Goal: Task Accomplishment & Management: Use online tool/utility

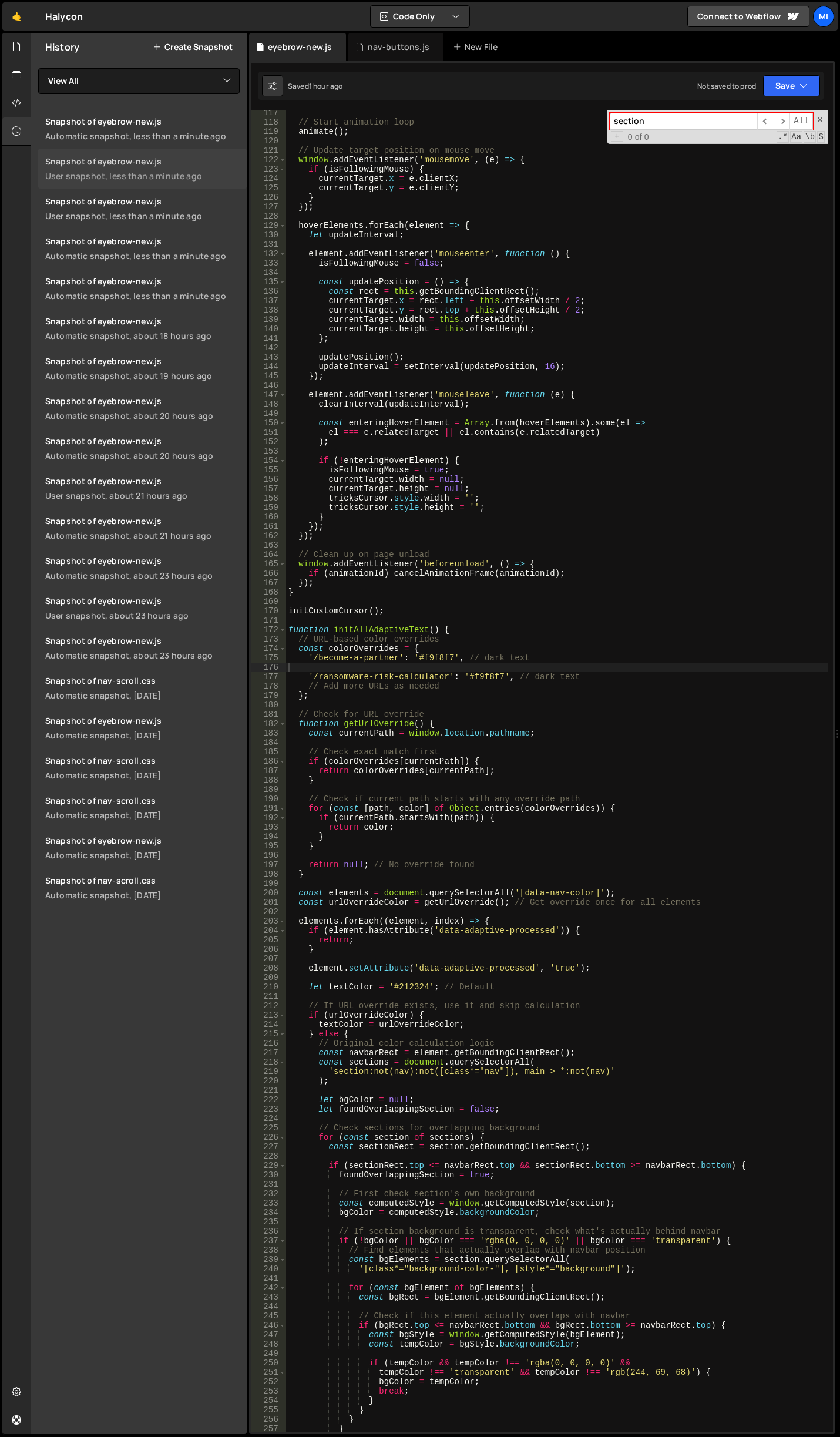
scroll to position [1093, 0]
click at [5, 15] on link "🤙" at bounding box center [17, 16] width 29 height 28
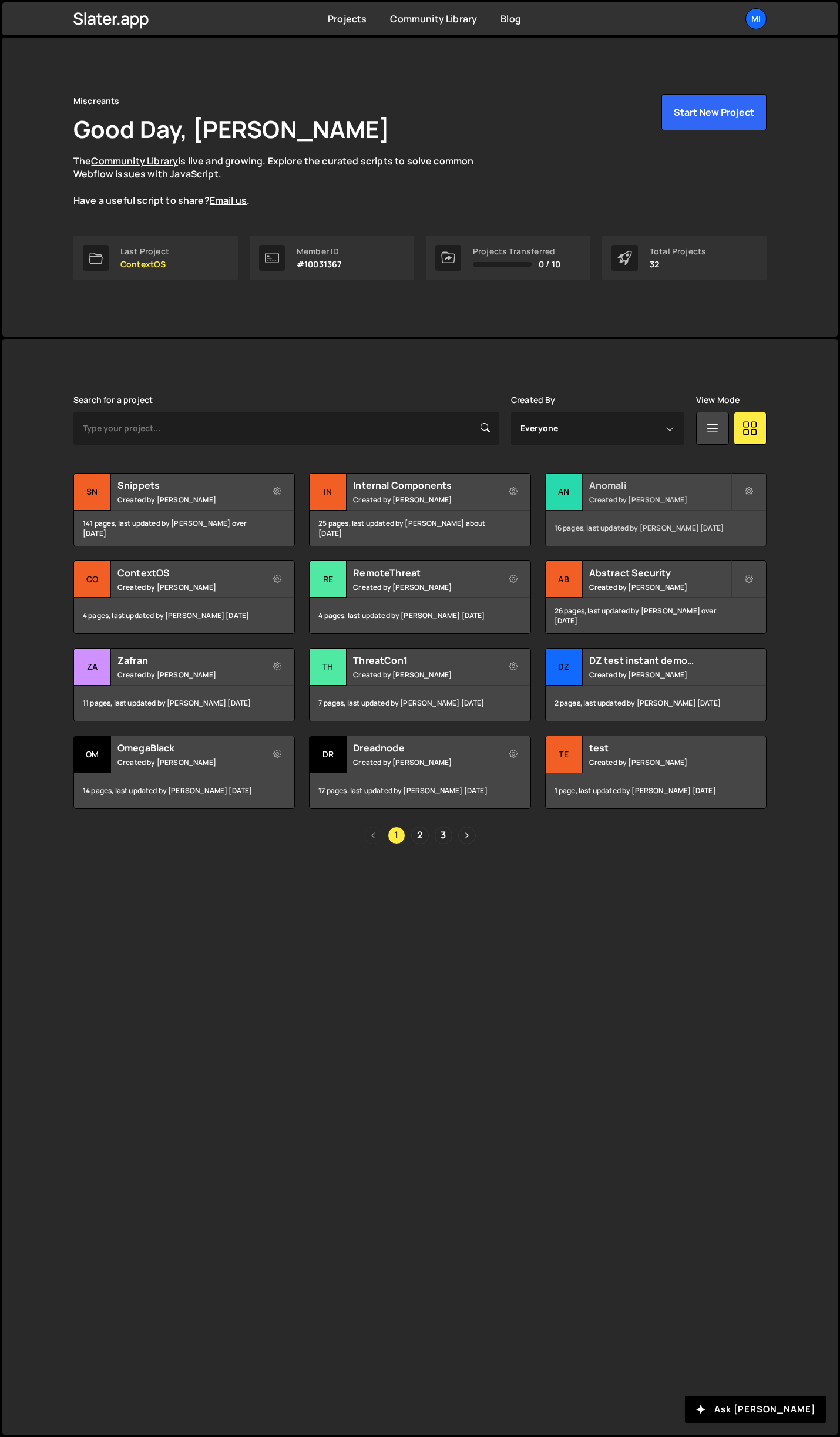
click at [672, 486] on h2 "Anomali" at bounding box center [660, 485] width 142 height 13
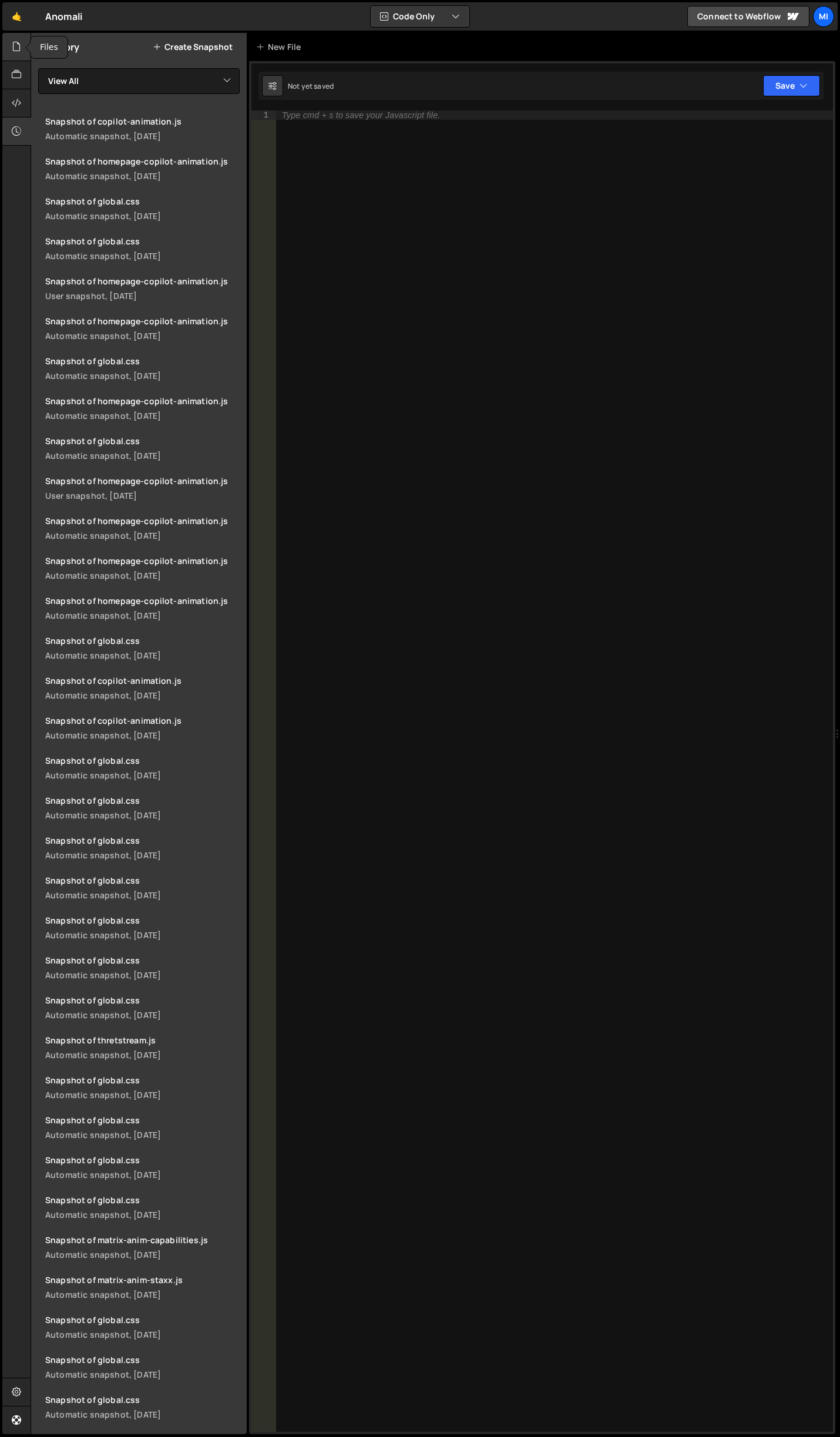
click at [27, 42] on div at bounding box center [17, 46] width 29 height 28
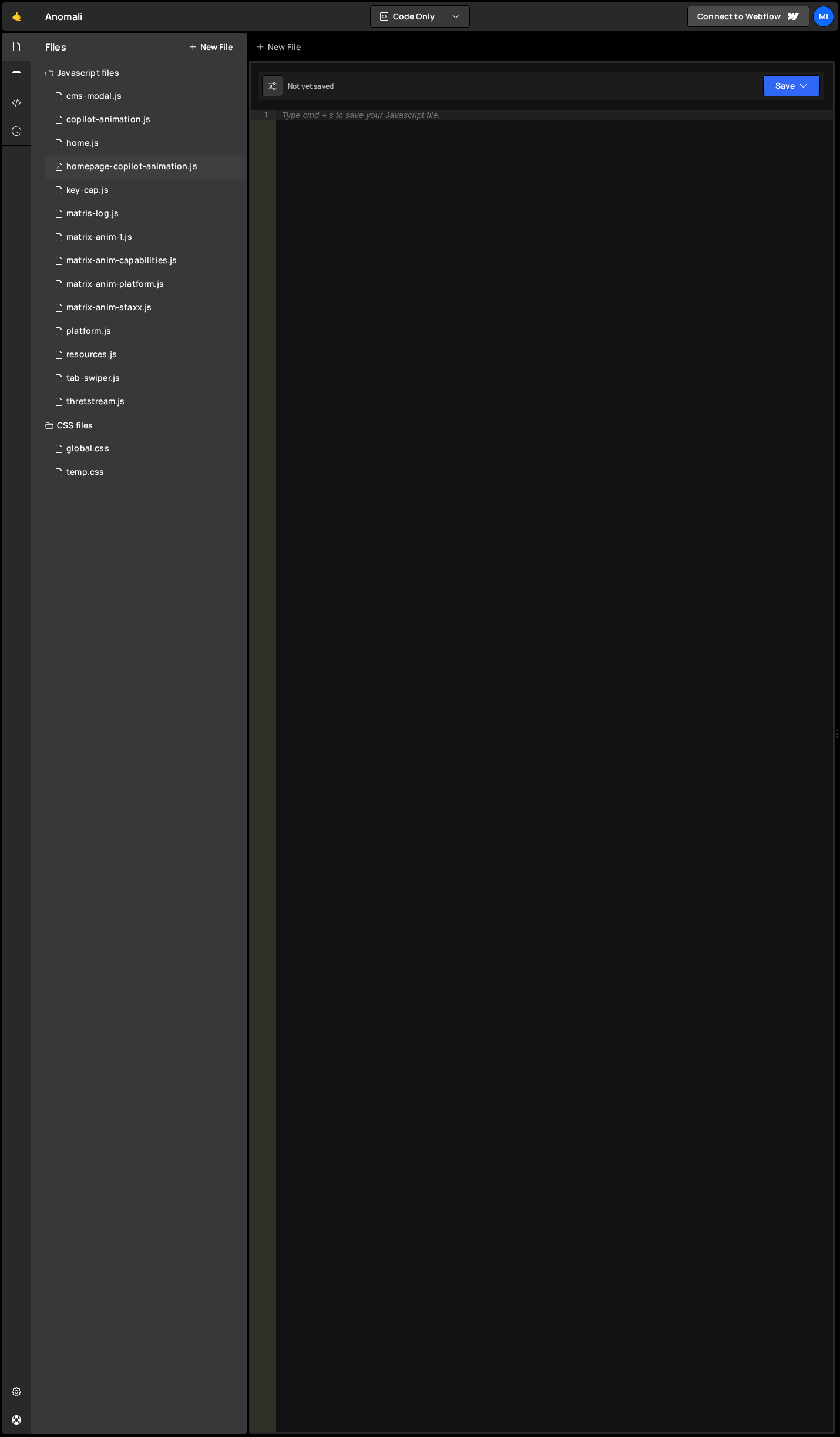
click at [180, 177] on div "0 homepage-copilot-animation.js 0" at bounding box center [146, 167] width 202 height 23
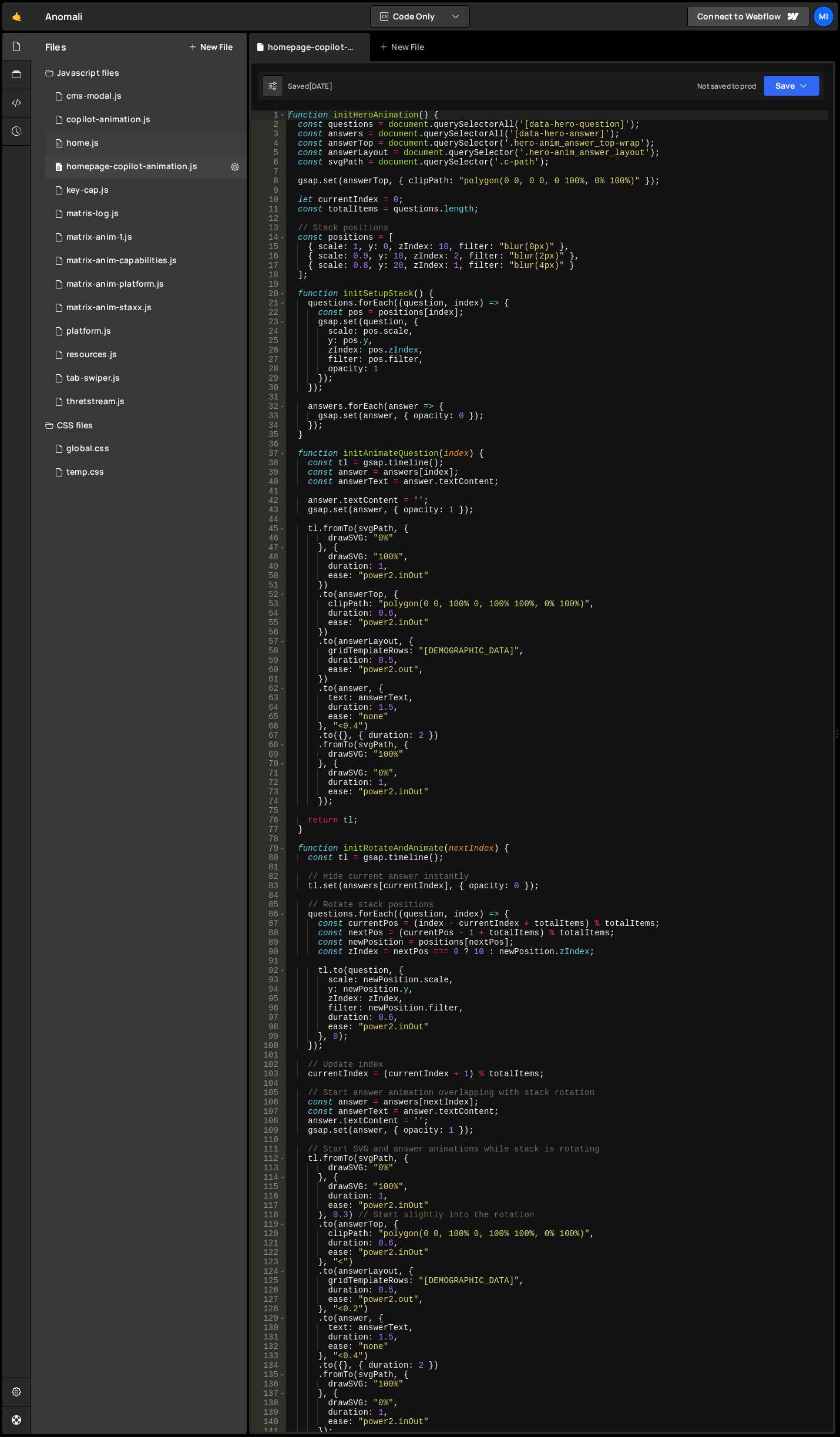
click at [147, 147] on div "0 home.js 0" at bounding box center [146, 143] width 202 height 23
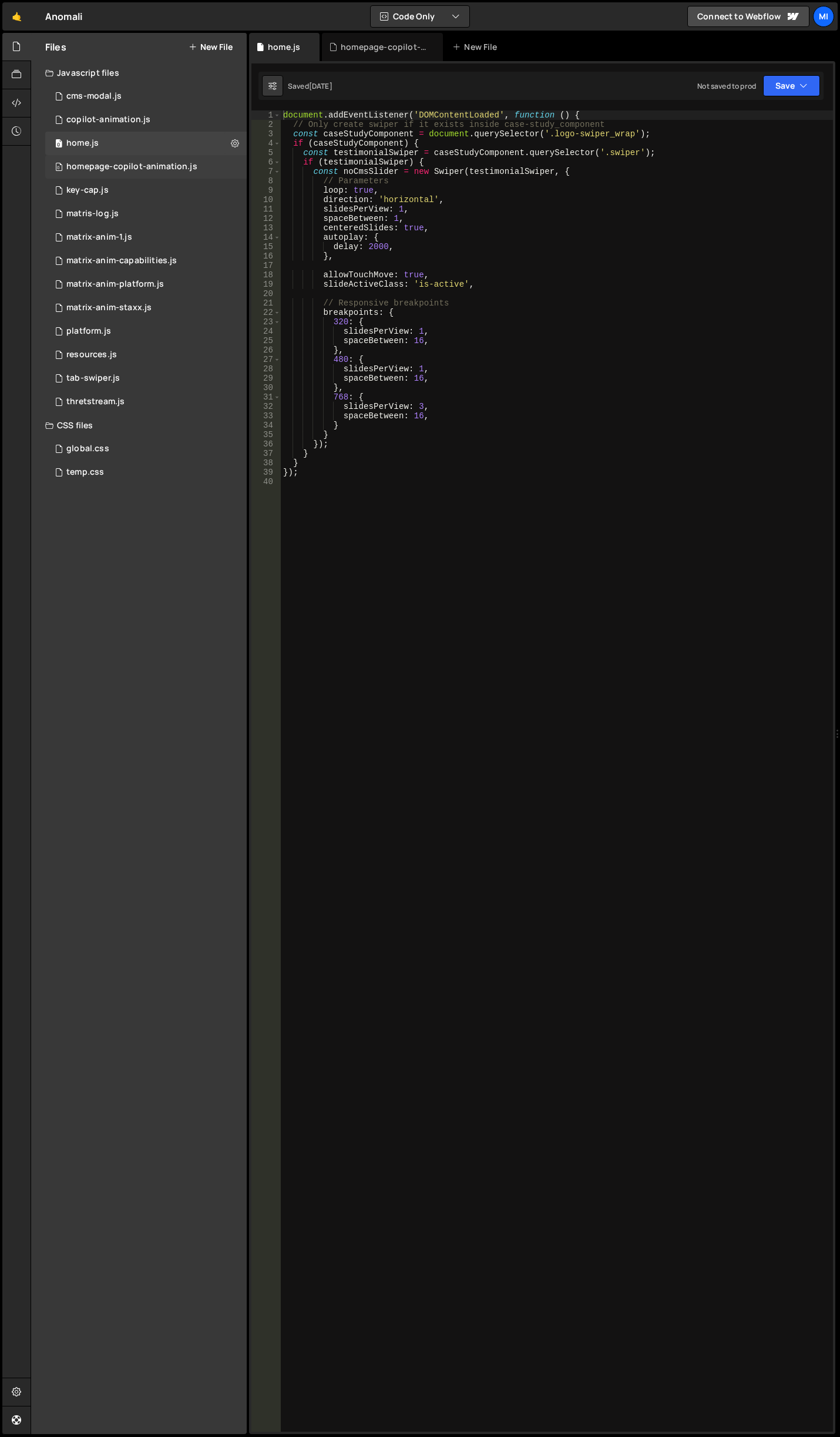
click at [144, 167] on div "homepage-copilot-animation.js" at bounding box center [131, 166] width 131 height 11
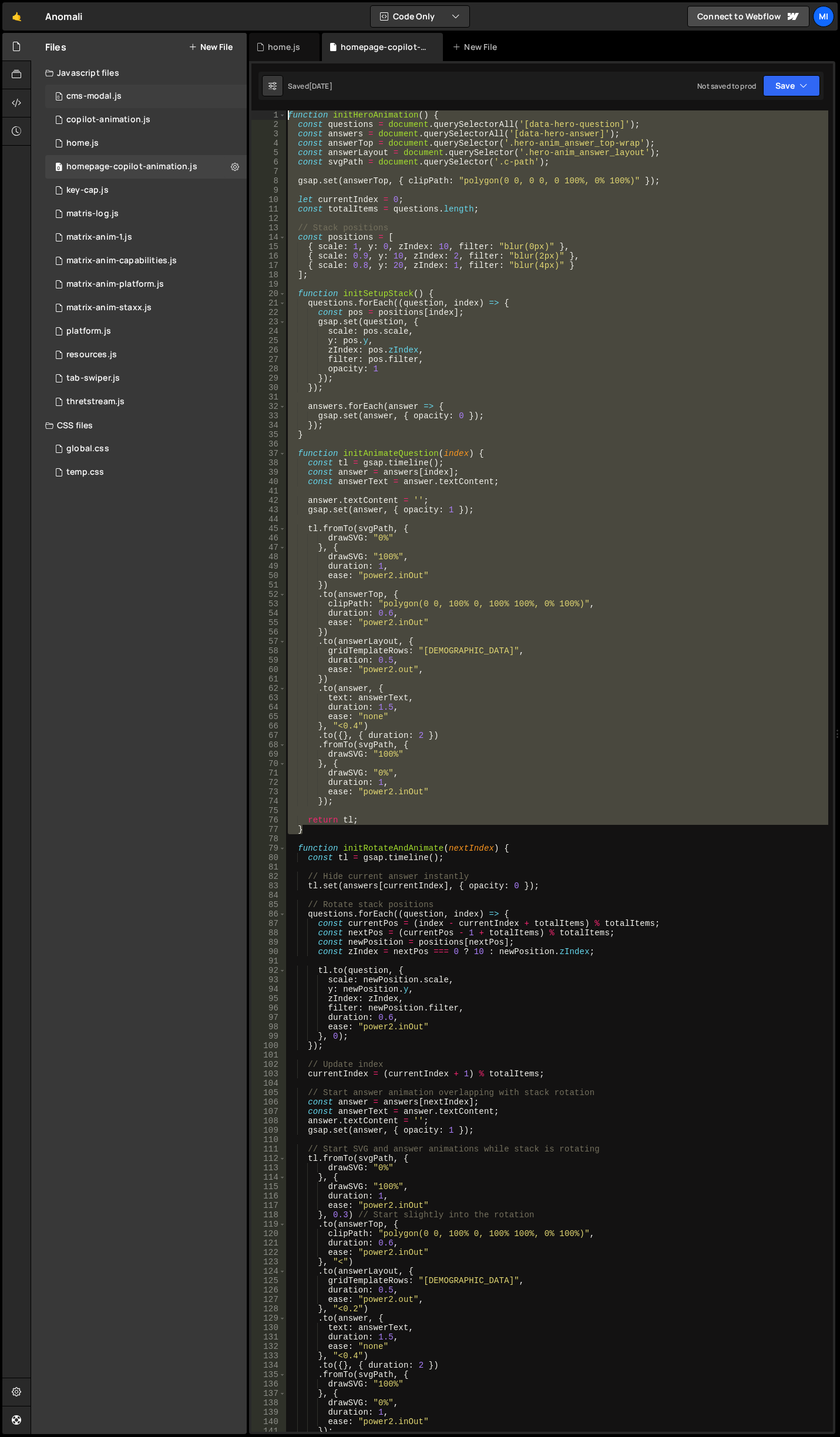
drag, startPoint x: 306, startPoint y: 829, endPoint x: 214, endPoint y: 99, distance: 735.8
click at [214, 99] on div "Files New File Javascript files 0 cms-modal.js 0 0 copilot-animation.js 0 0 hom…" at bounding box center [435, 733] width 810 height 1401
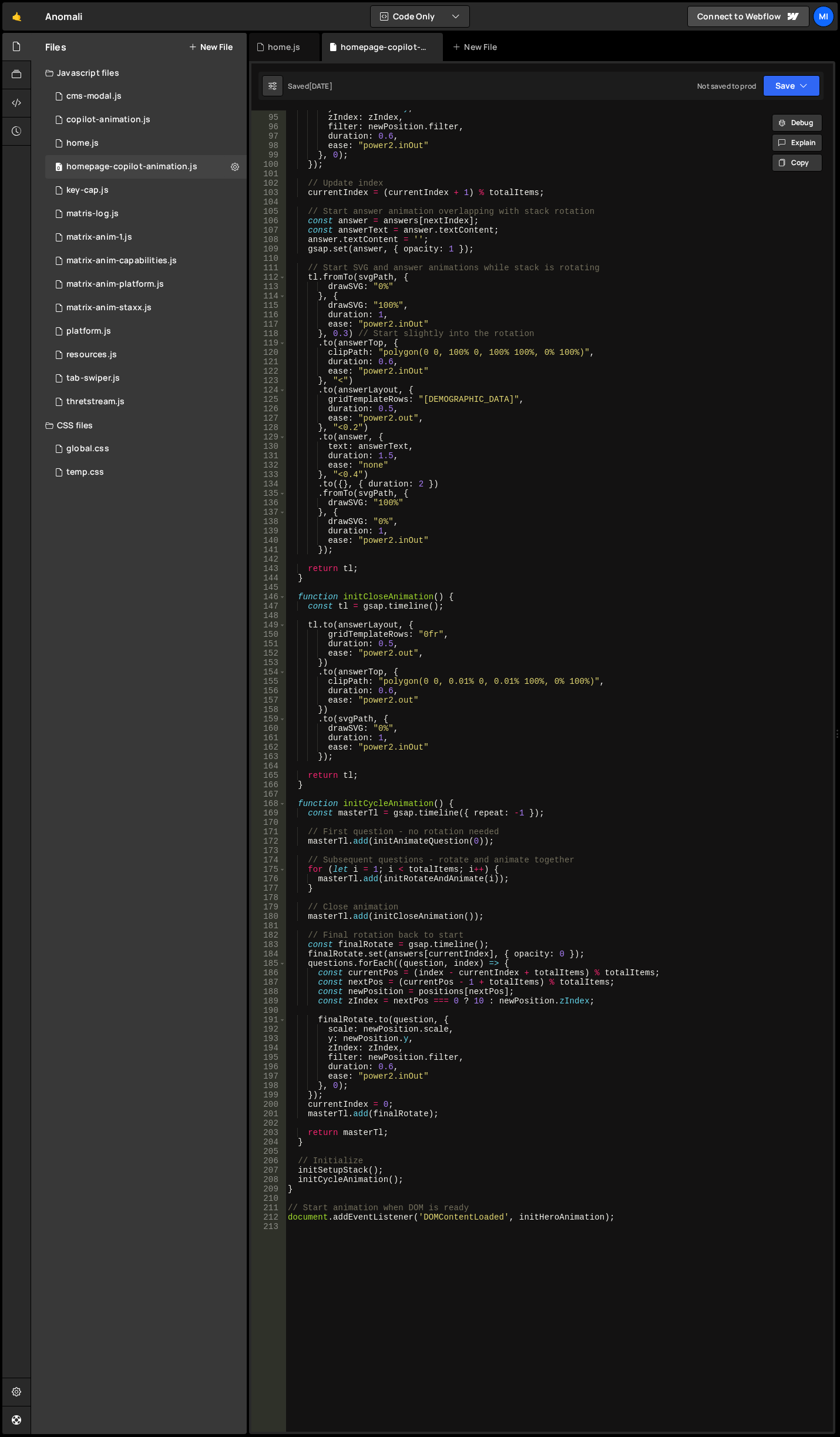
scroll to position [916, 0]
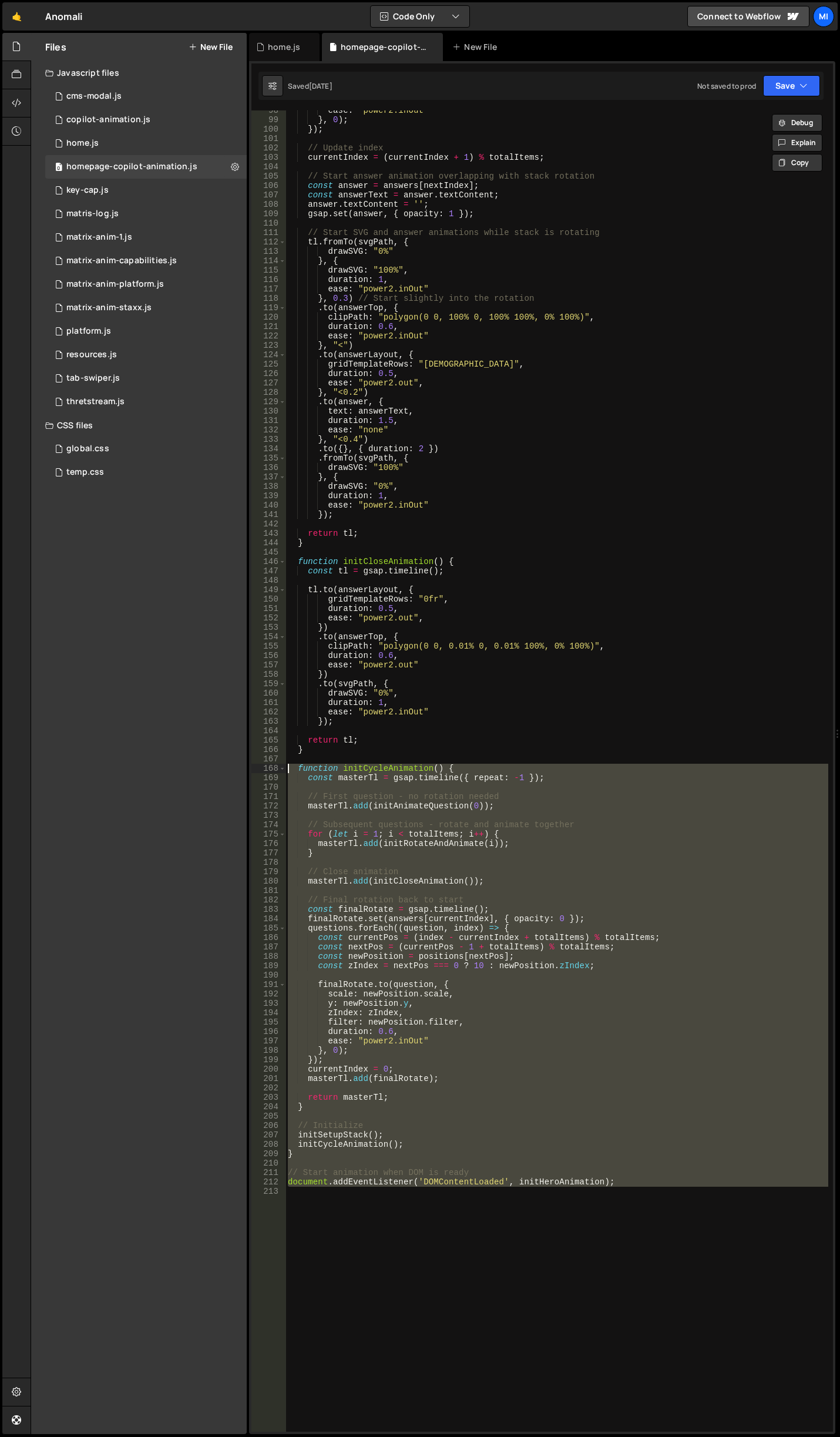
drag, startPoint x: 630, startPoint y: 1195, endPoint x: 264, endPoint y: 768, distance: 562.4
click at [264, 768] on div "function initHeroAnimation() { const questions = document.querySelectorAll('[da…" at bounding box center [542, 771] width 582 height 1322
type textarea "function initCycleAnimation() { const masterTl = gsap.timeline({ repeat: -1 });"
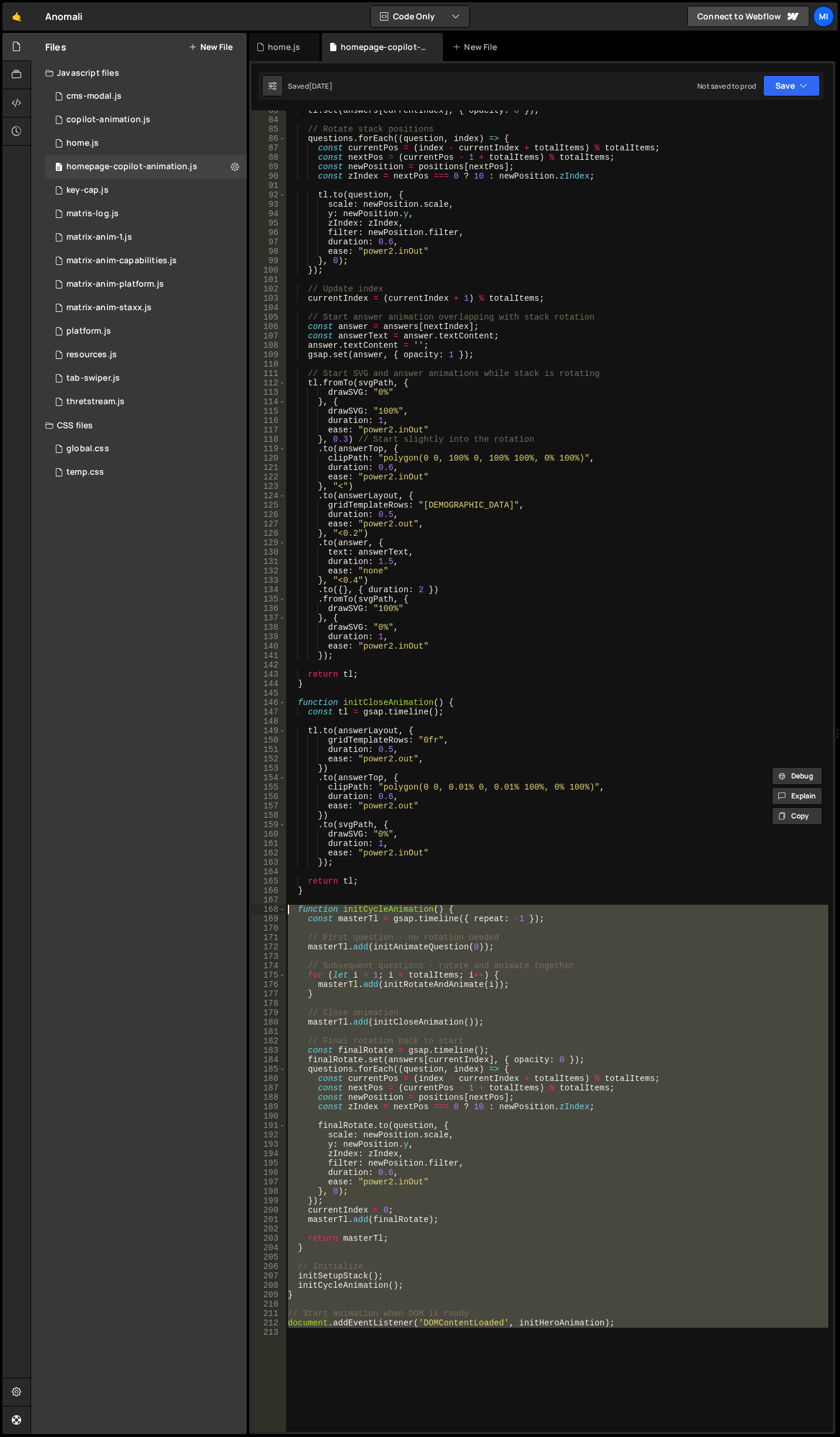
scroll to position [776, 0]
click at [111, 121] on div "copilot-animation.js" at bounding box center [108, 120] width 84 height 11
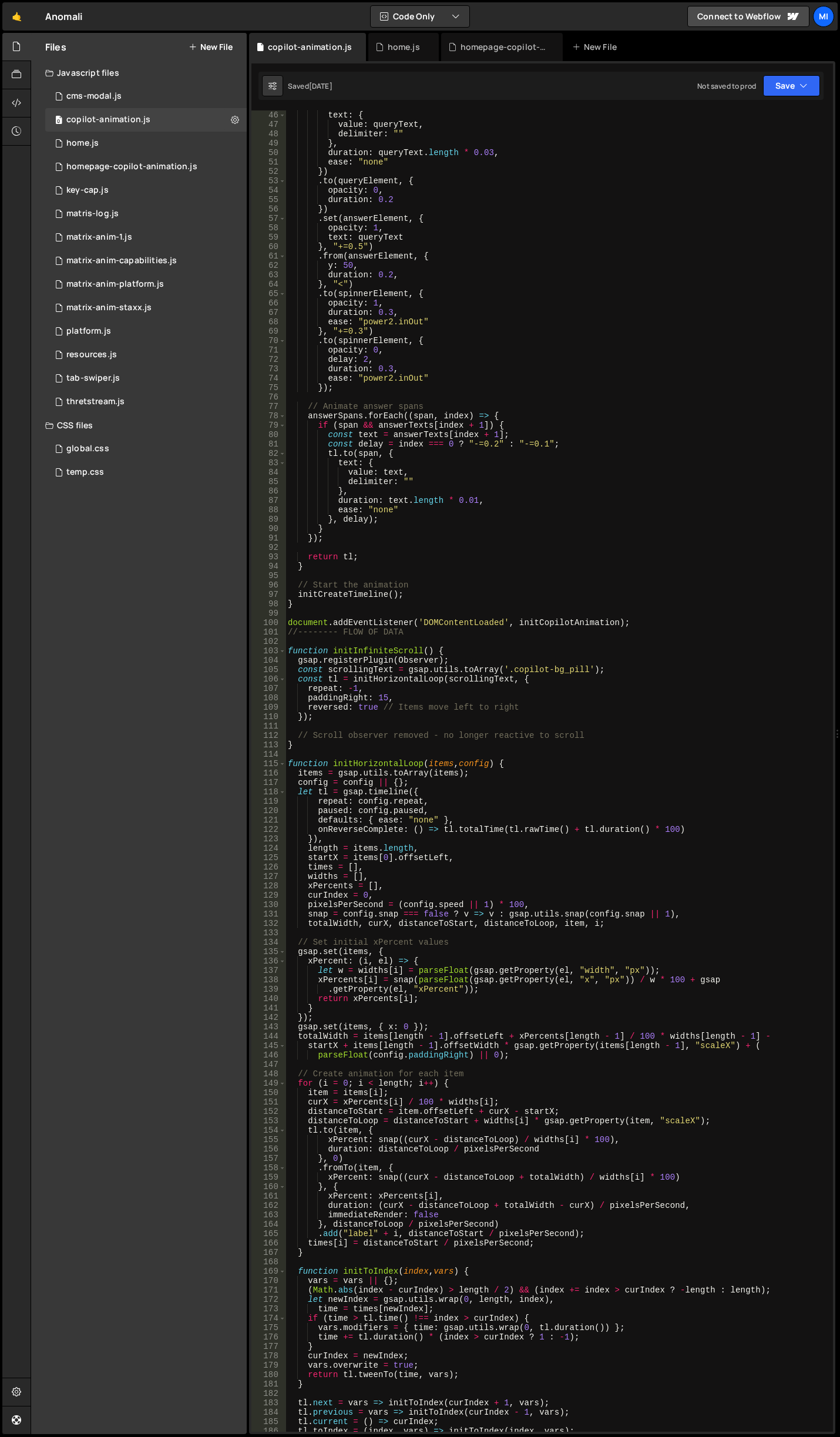
scroll to position [423, 0]
click at [166, 170] on div "homepage-copilot-animation.js" at bounding box center [131, 166] width 131 height 11
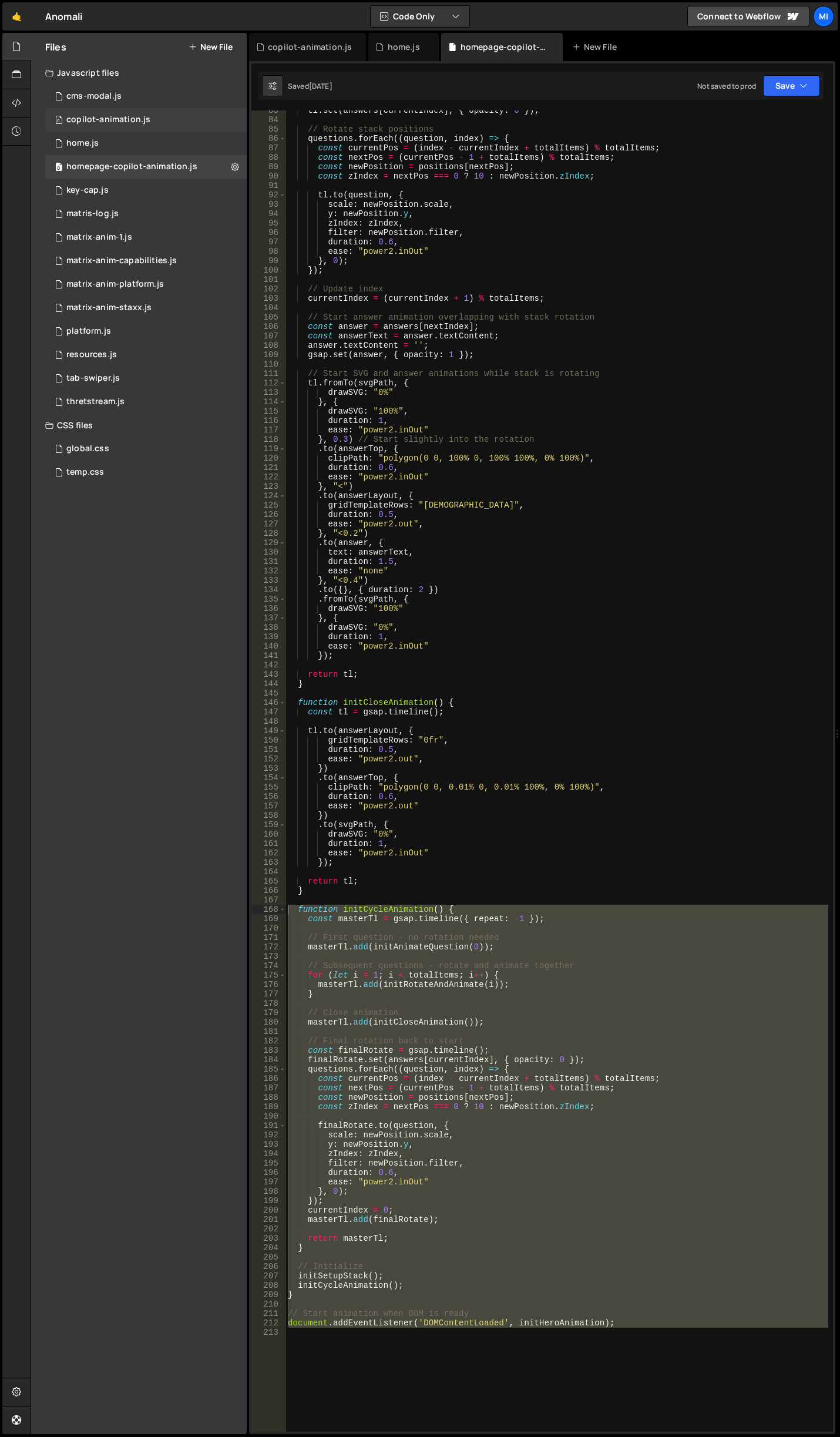
click at [128, 125] on div "copilot-animation.js" at bounding box center [108, 120] width 84 height 11
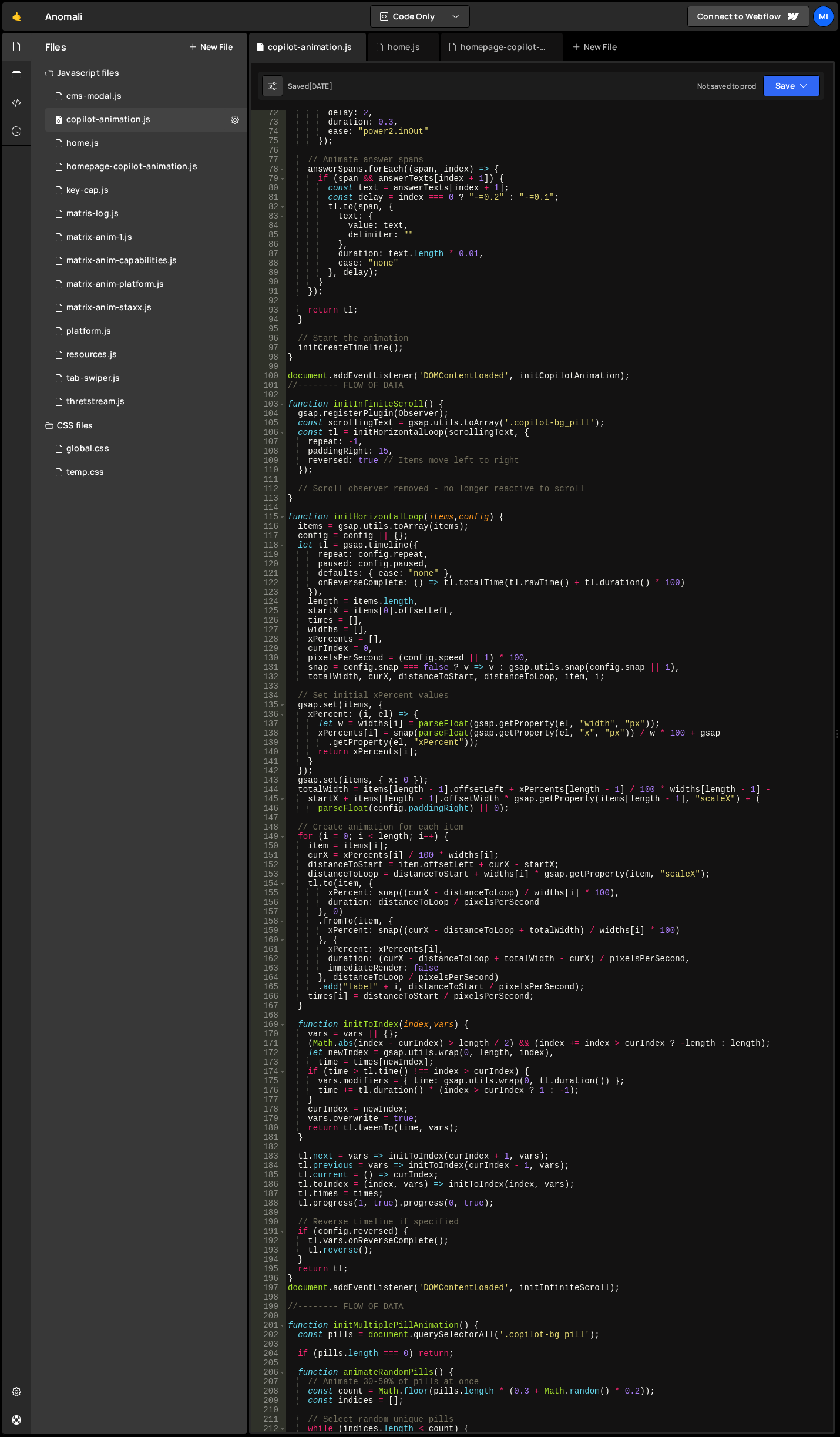
scroll to position [776, 0]
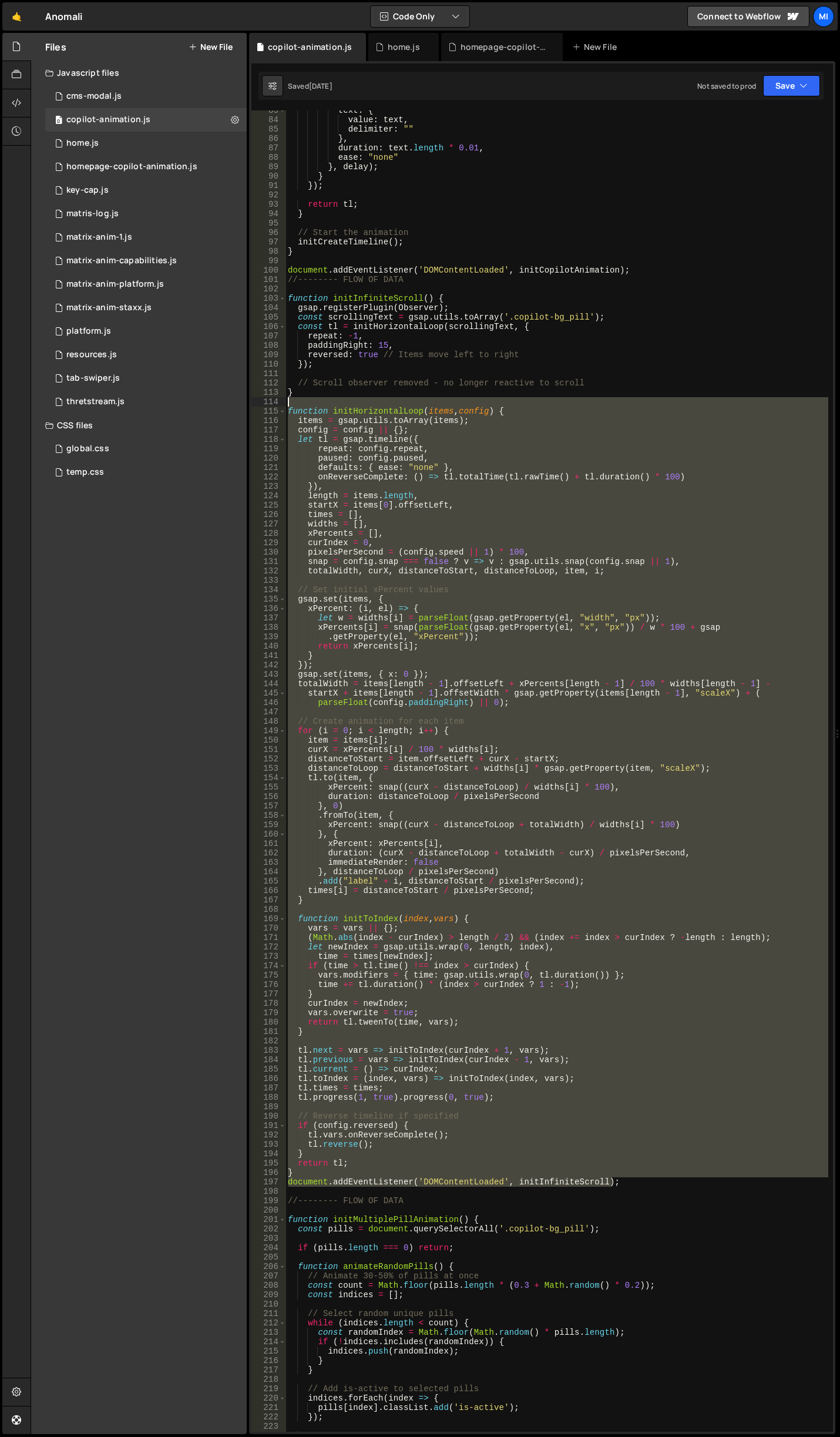
drag, startPoint x: 640, startPoint y: 1186, endPoint x: 272, endPoint y: 406, distance: 862.5
click at [272, 406] on div "document.addEventListener('DOMContentLoaded', initInfiniteScroll); 83 84 85 86 …" at bounding box center [542, 771] width 582 height 1322
type textarea "function initHorizontalLoop(items, config) {"
click at [163, 164] on div "homepage-copilot-animation.js" at bounding box center [131, 166] width 131 height 11
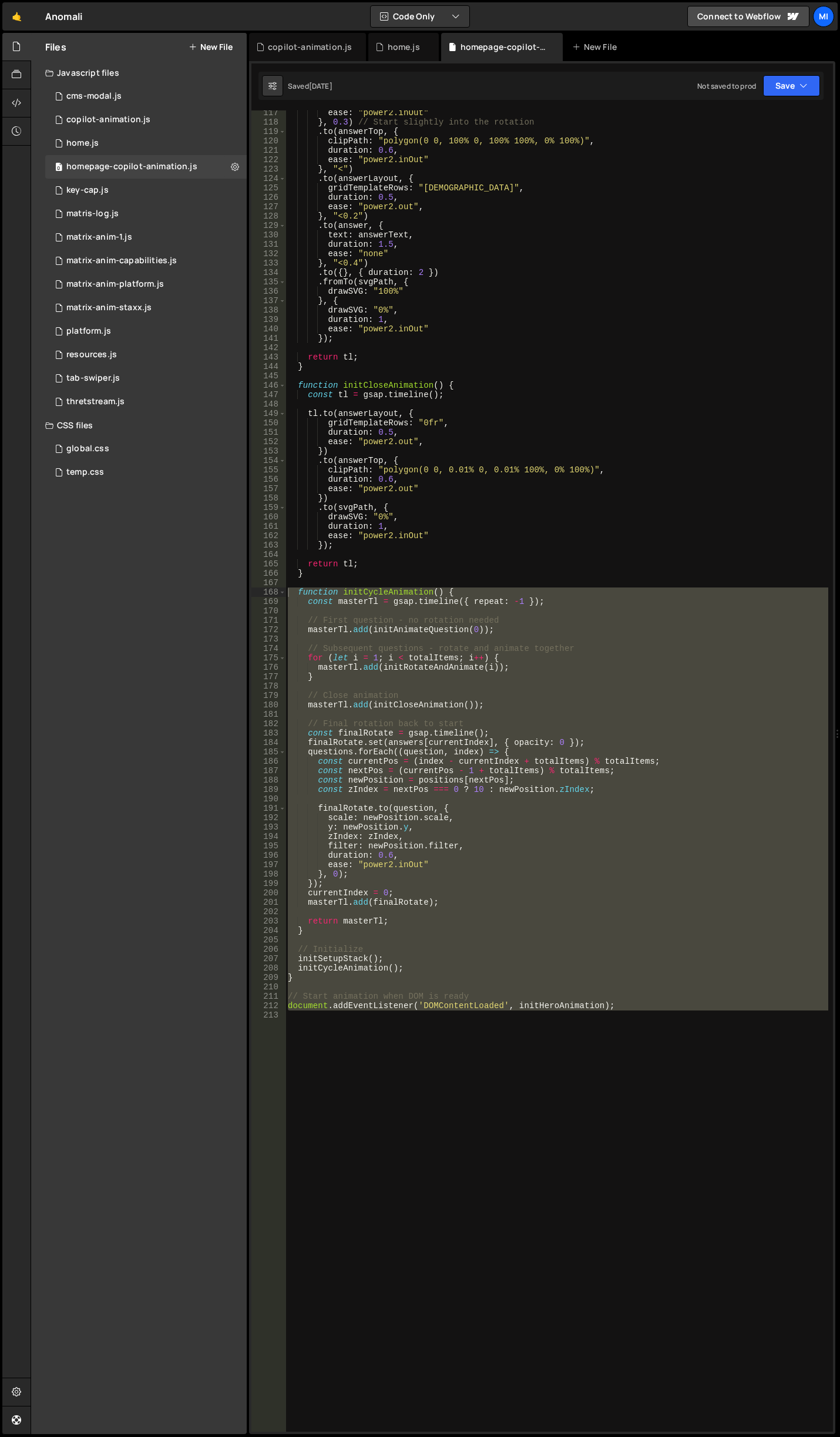
scroll to position [1337, 0]
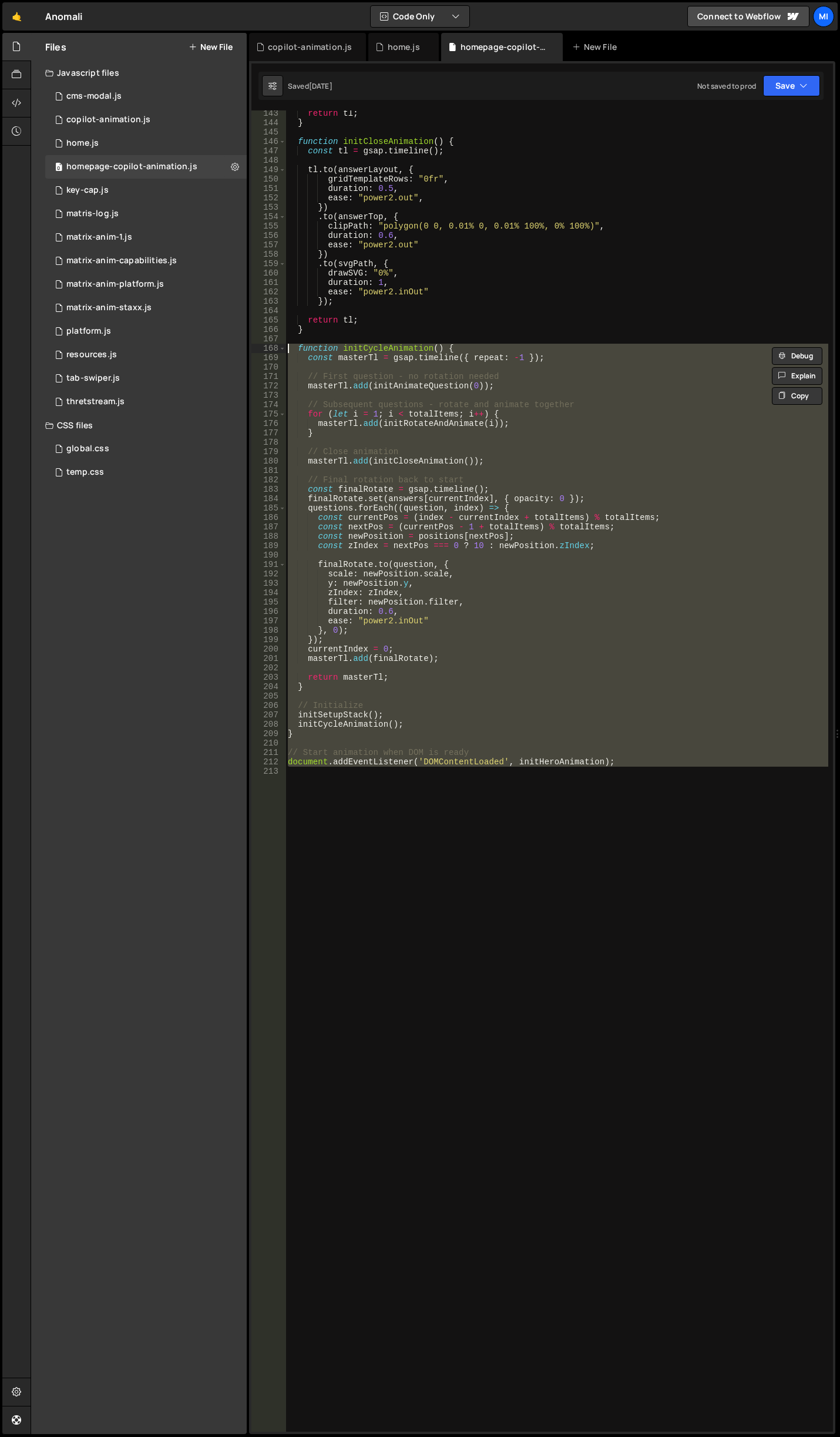
click at [458, 869] on div "return tl ; } function initCloseAnimation ( ) { const tl = gsap . timeline ( ) …" at bounding box center [557, 771] width 543 height 1322
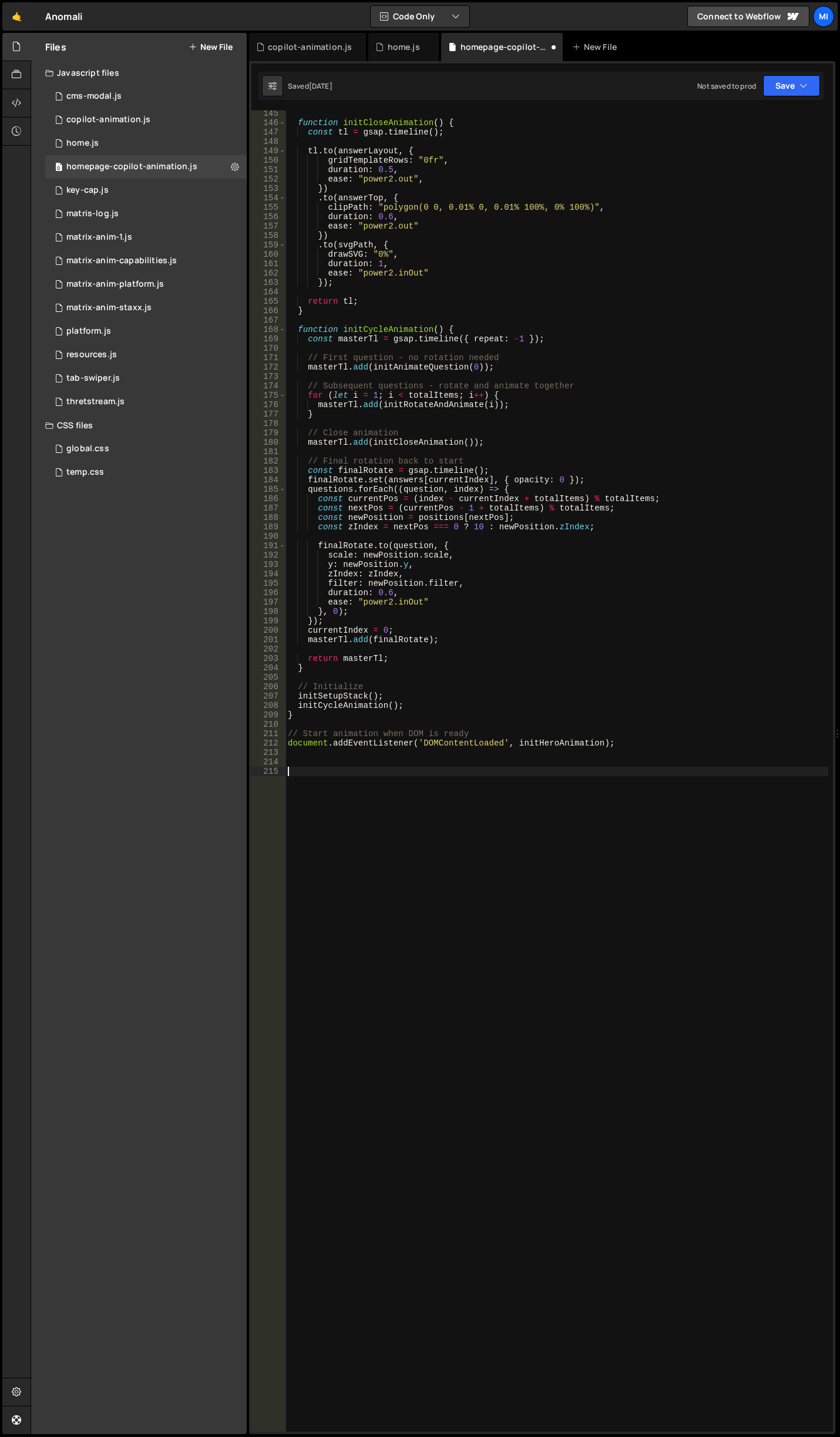
paste textarea "document.addEventListener('DOMContentLoaded', initInfiniteScroll);"
type textarea "document.addEventListener('DOMContentLoaded', initInfiniteScroll);"
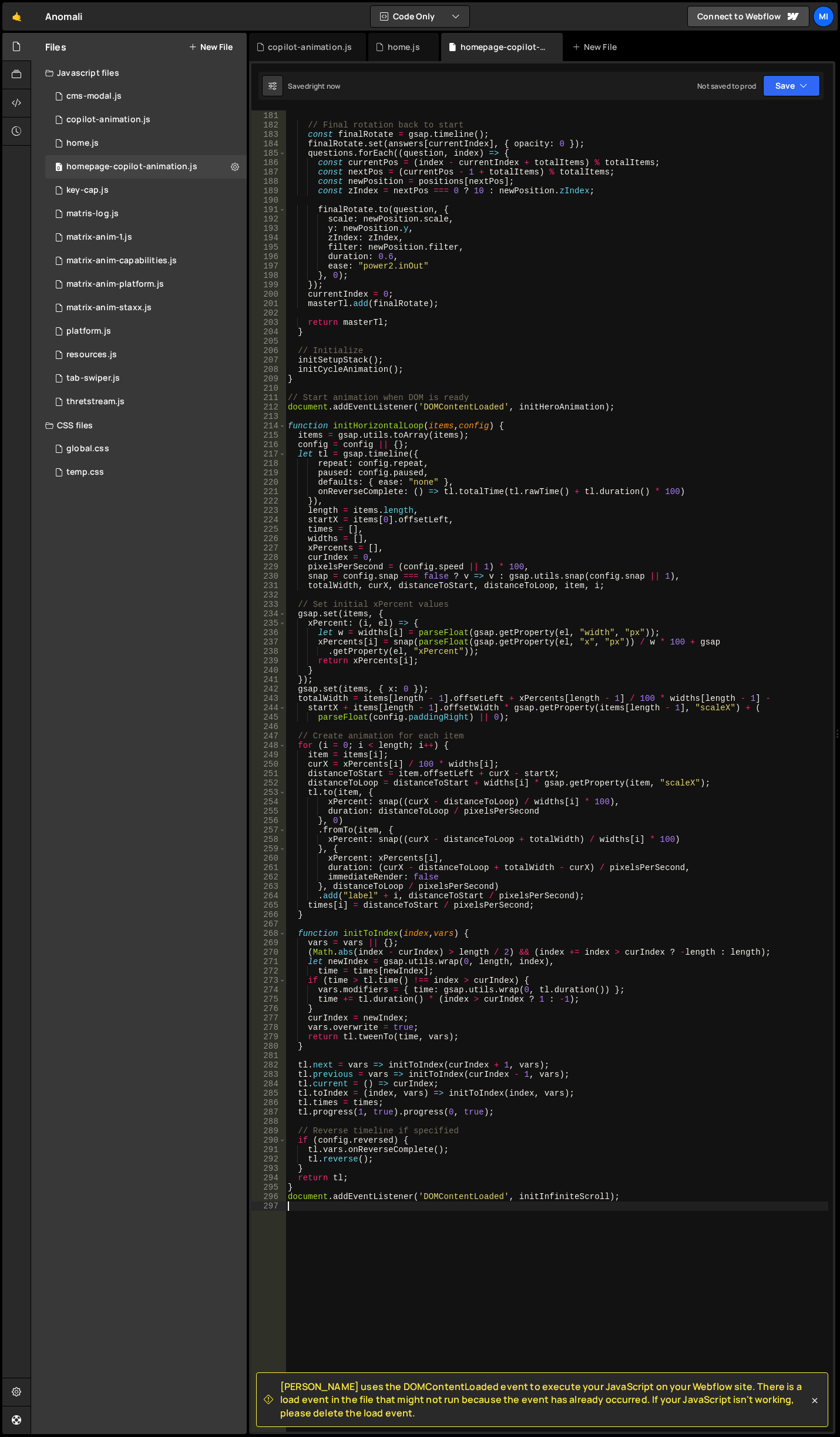
scroll to position [1762, 0]
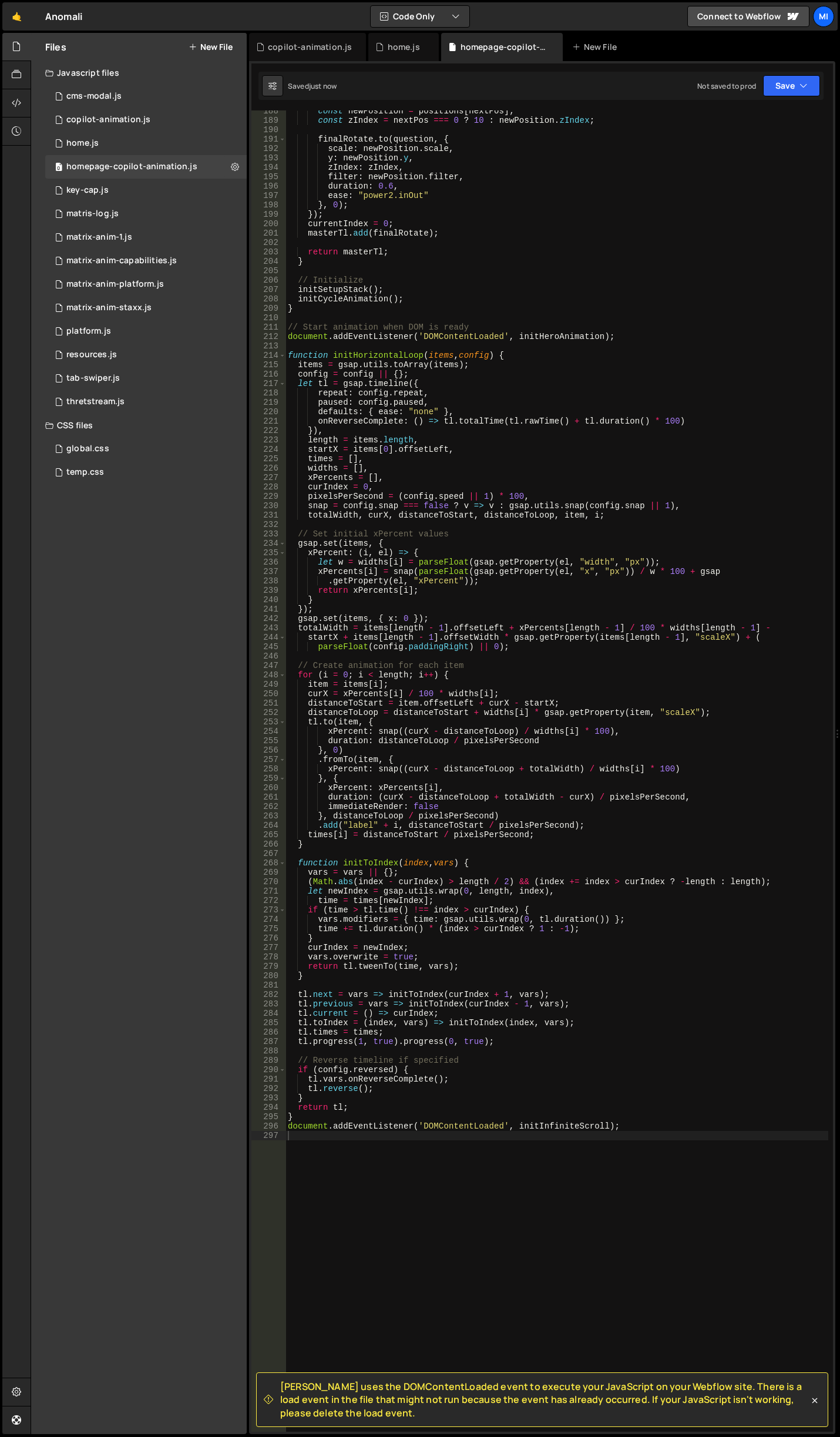
click at [439, 683] on div "const newPosition = positions [ nextPos ] ; const zIndex = nextPos === 0 ? 10 :…" at bounding box center [557, 776] width 543 height 1340
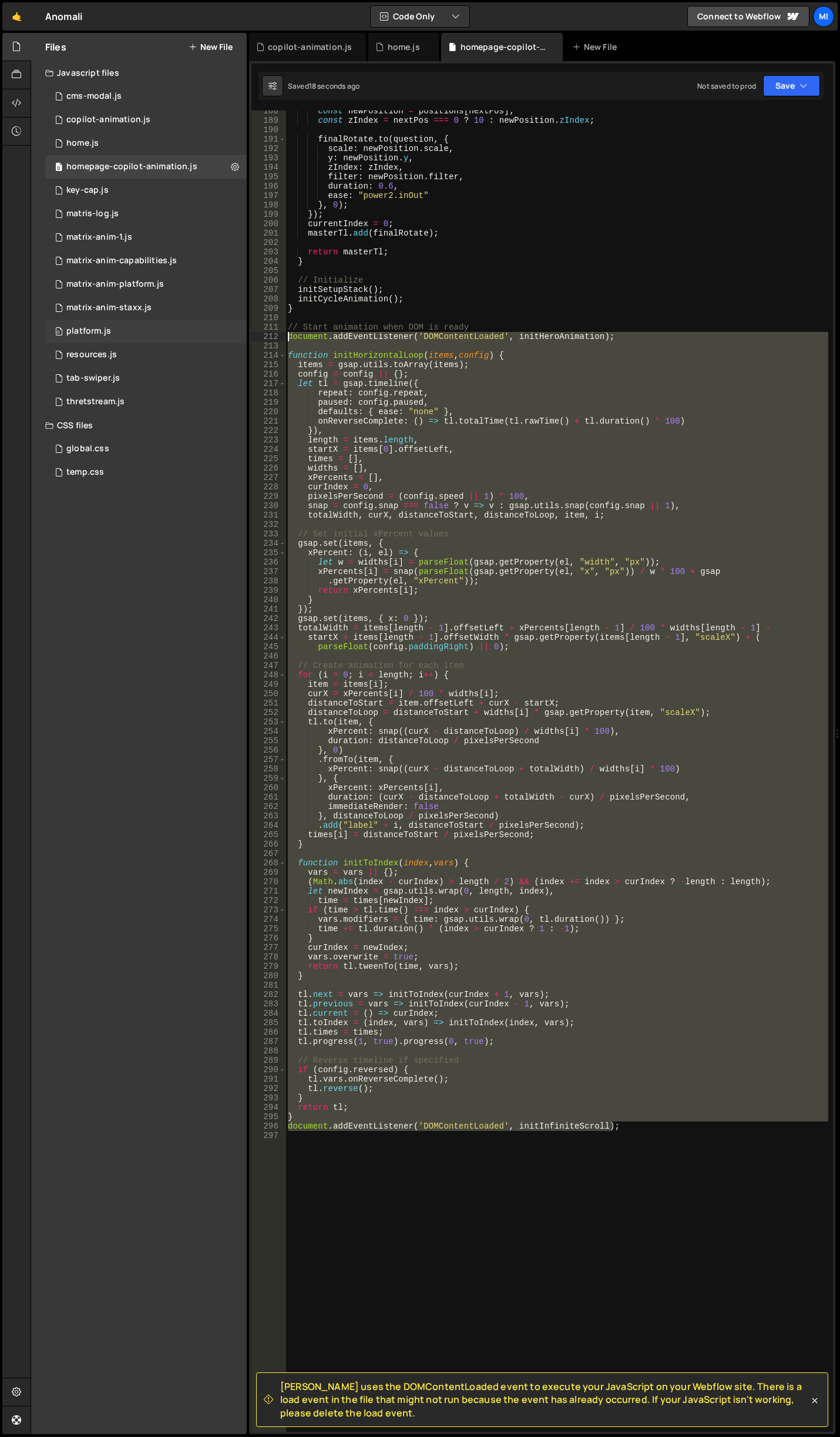
drag, startPoint x: 651, startPoint y: 1125, endPoint x: 224, endPoint y: 332, distance: 900.7
click at [224, 332] on div "Files New File Javascript files 0 cms-modal.js 0 0 copilot-animation.js 0 0 hom…" at bounding box center [435, 733] width 810 height 1401
click at [621, 728] on div "const newPosition = positions [ nextPos ] ; const zIndex = nextPos === 0 ? 10 :…" at bounding box center [557, 771] width 543 height 1322
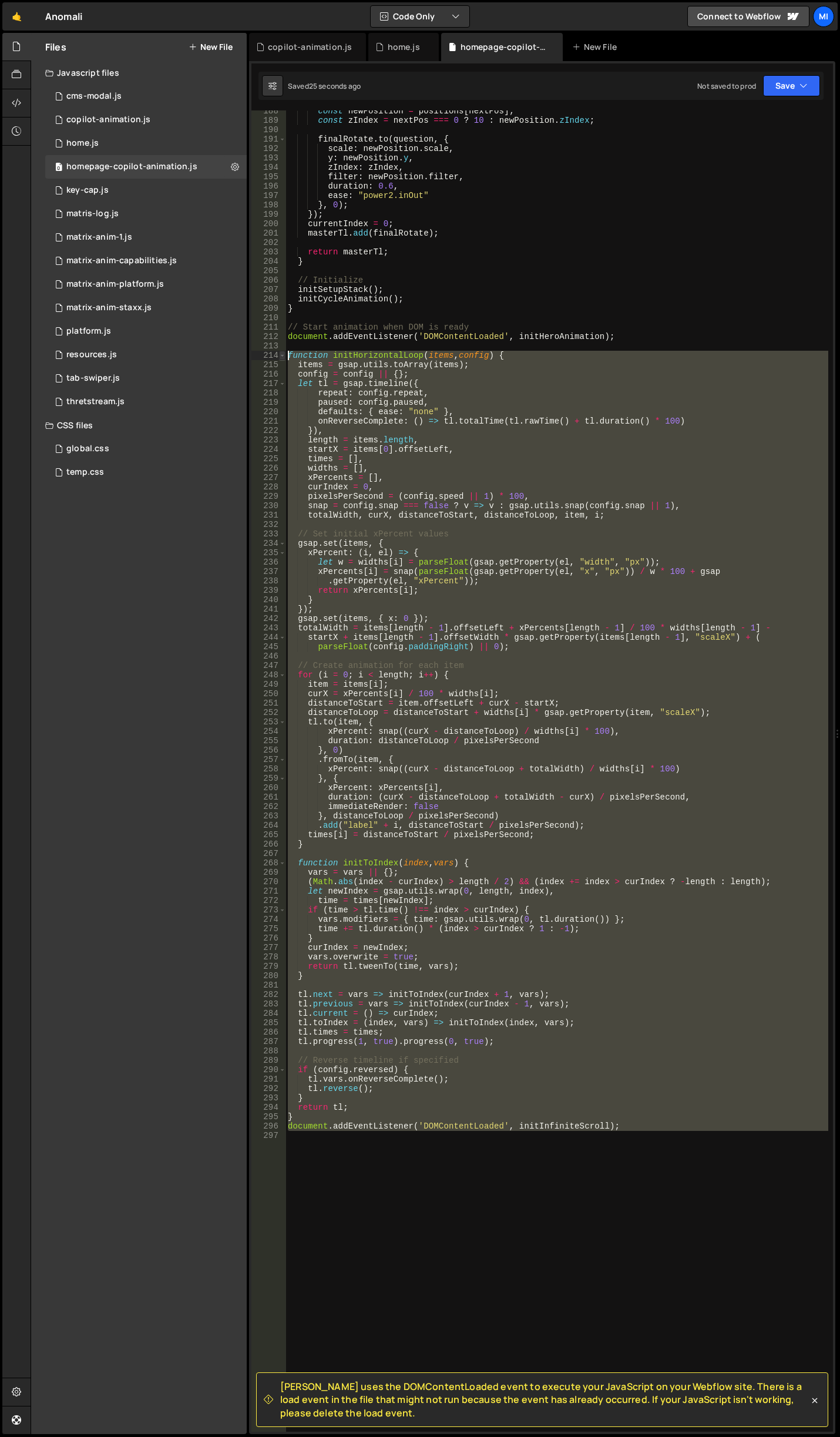
drag, startPoint x: 666, startPoint y: 1140, endPoint x: 279, endPoint y: 357, distance: 873.4
click at [279, 357] on div "xPercent: snap((curX - distanceToLoop) / widths[i] * 100), 188 189 190 191 192 …" at bounding box center [542, 771] width 582 height 1322
type textarea "function initHorizontalLoop(items, config) { items = gsap.utils.toArray(items);"
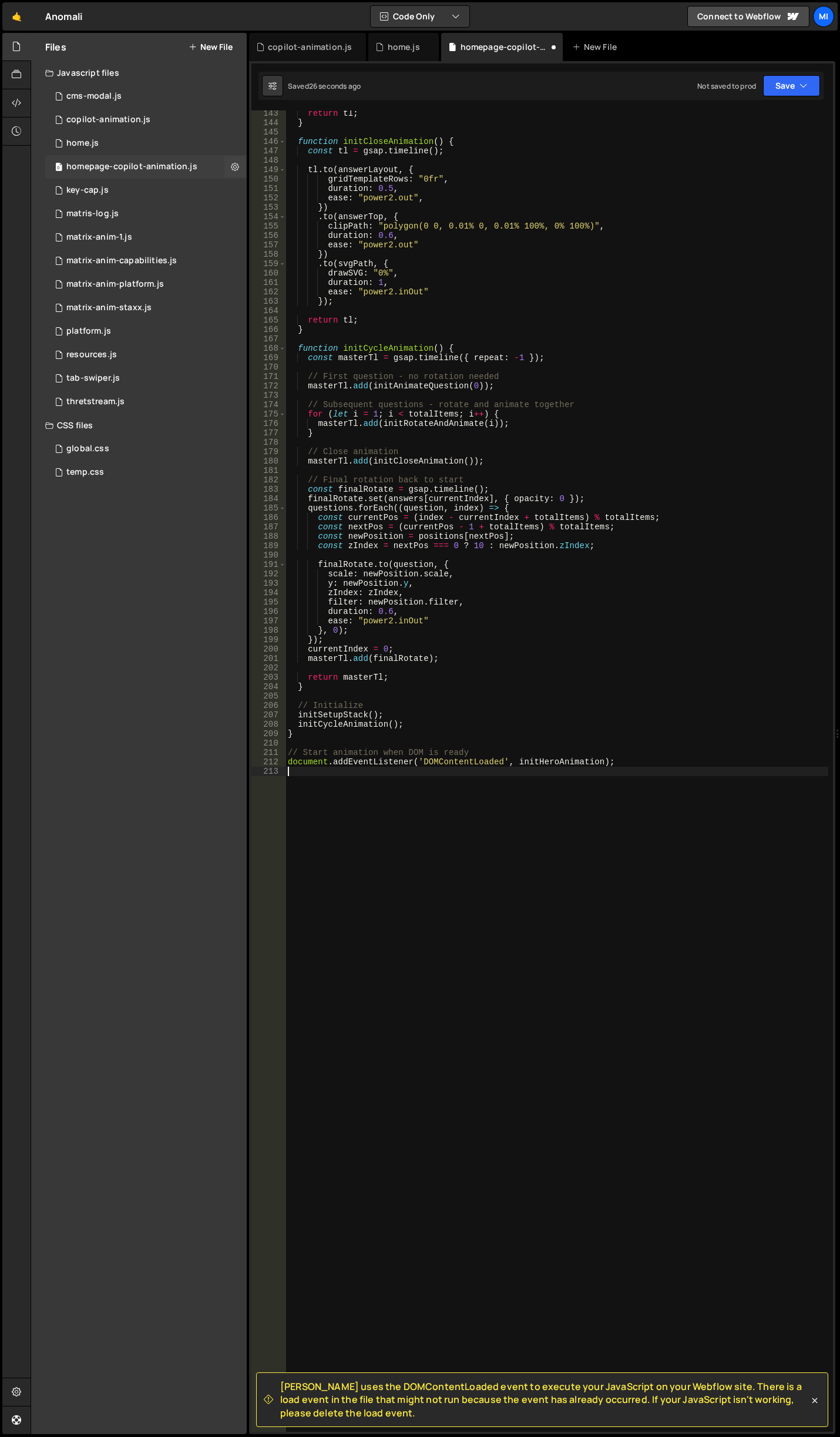
scroll to position [1337, 0]
click at [142, 127] on div "0 copilot-animation.js 0" at bounding box center [146, 120] width 202 height 23
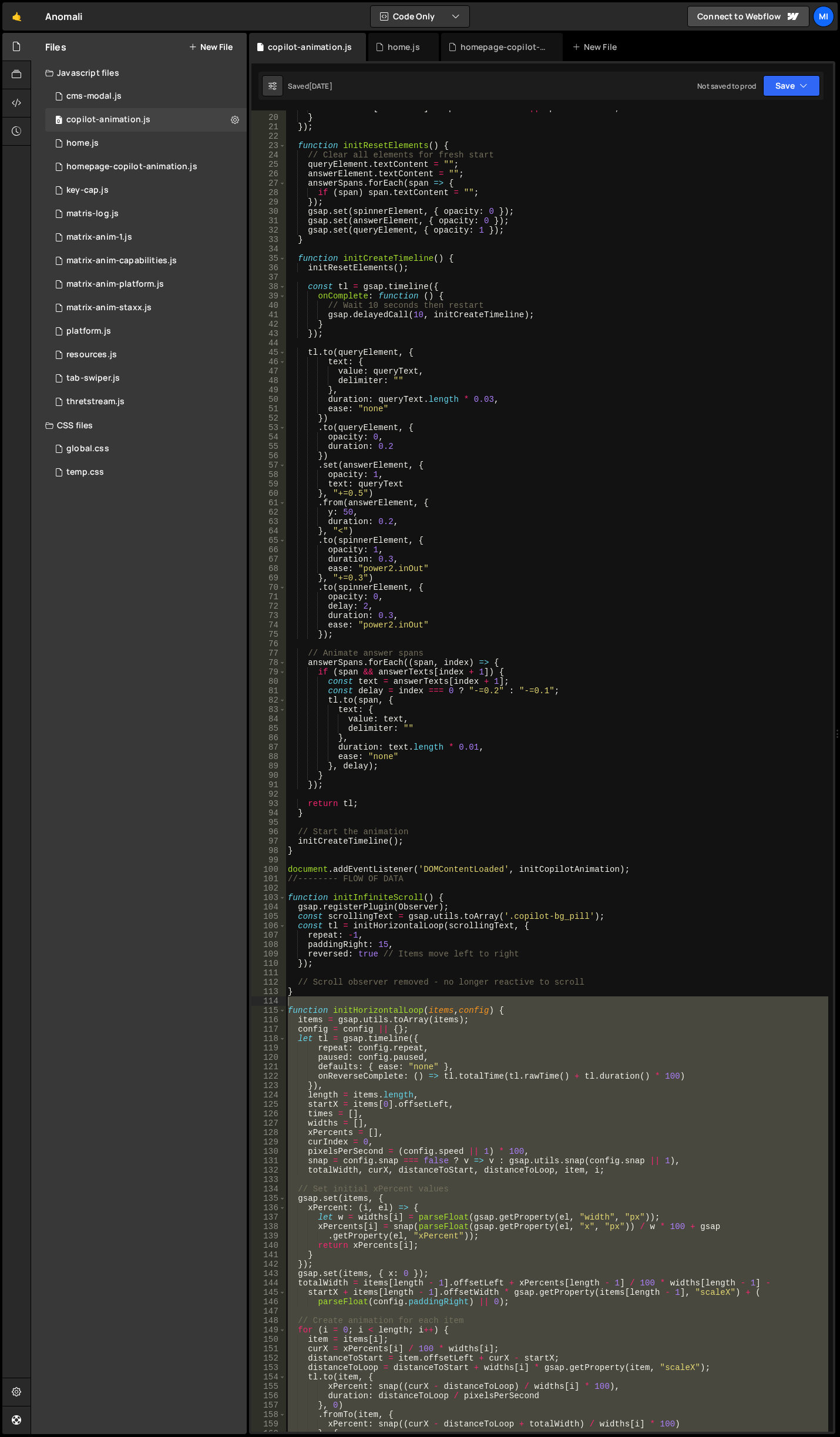
scroll to position [0, 0]
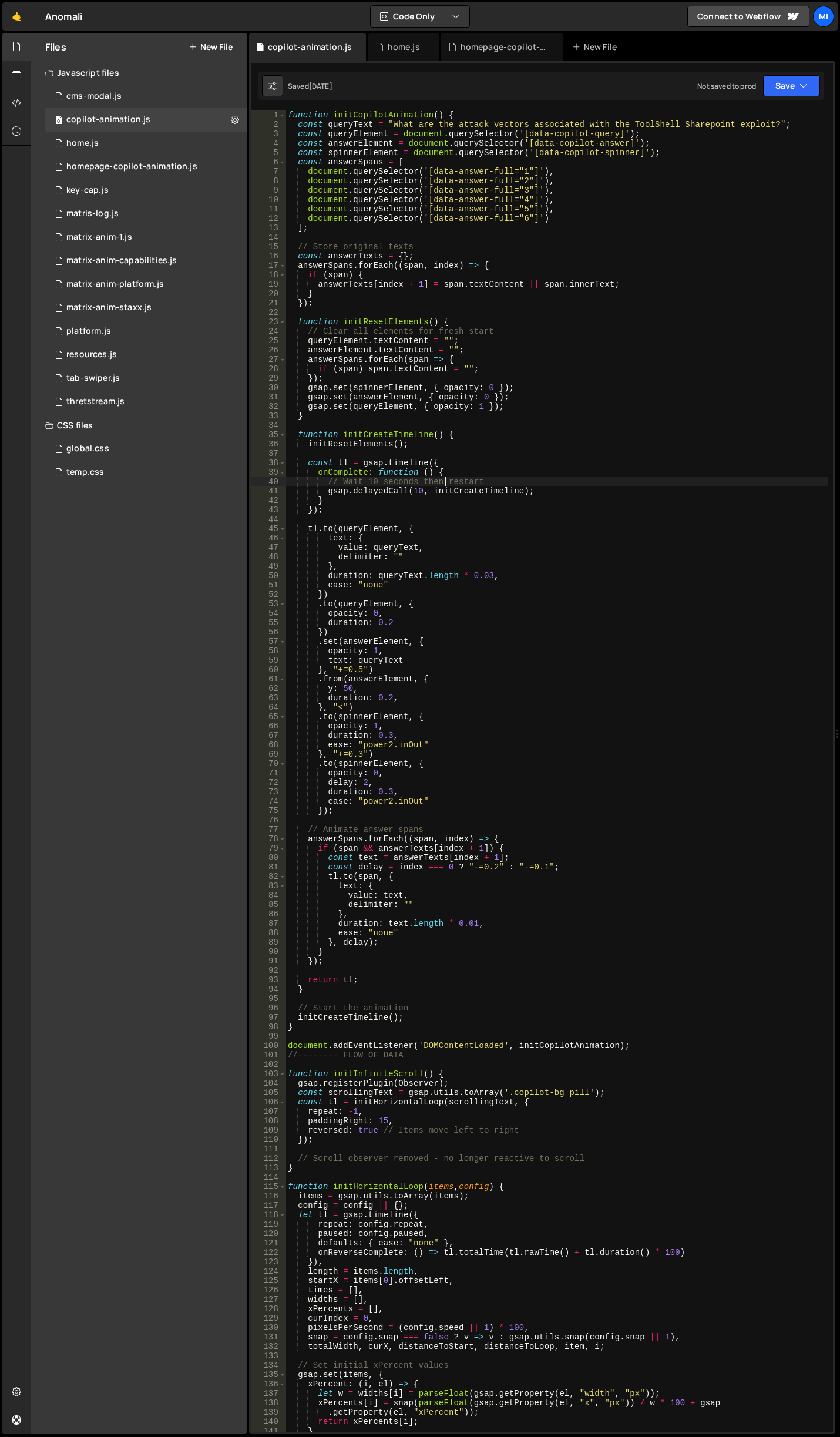
click at [447, 482] on div "function initCopilotAnimation ( ) { const queryText = "What are the attack vect…" at bounding box center [557, 781] width 543 height 1340
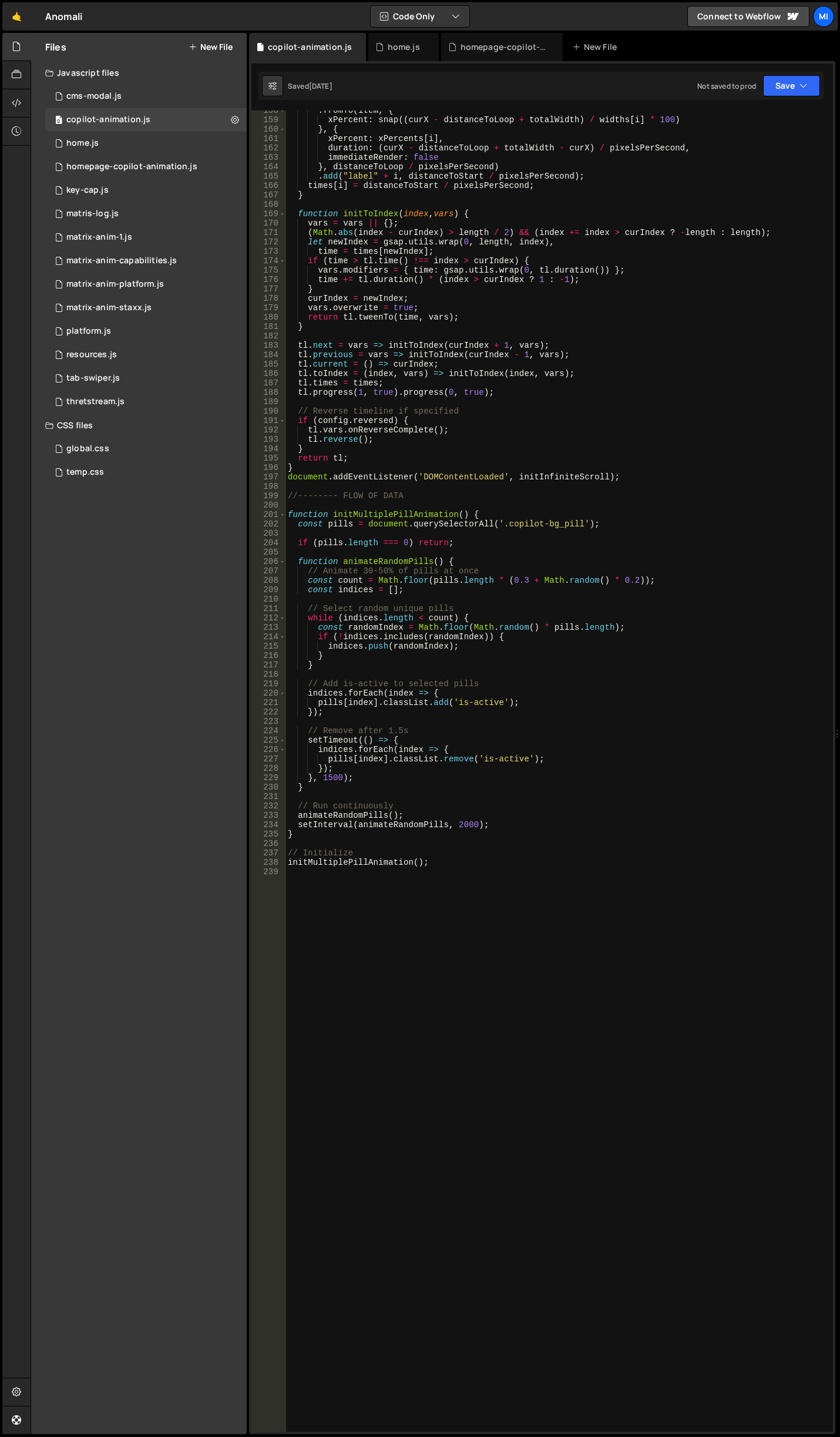
scroll to position [1581, 0]
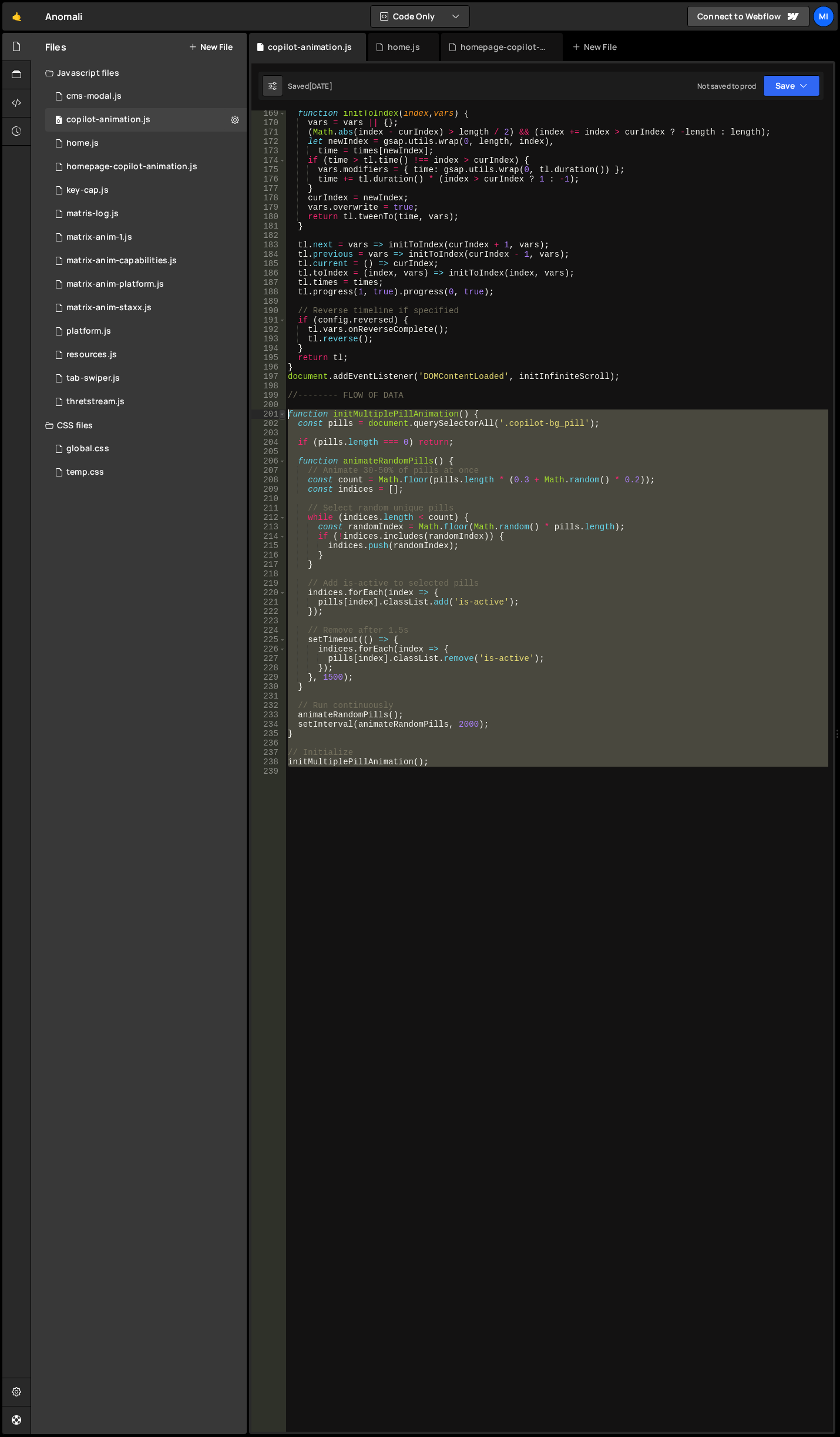
drag, startPoint x: 451, startPoint y: 776, endPoint x: 283, endPoint y: 414, distance: 399.1
click at [283, 414] on div "// Wait 10 seconds then restart 169 170 171 172 173 174 175 176 177 178 179 180…" at bounding box center [542, 771] width 582 height 1322
type textarea "function initMultiplePillAnimation() { const pills = document.querySelectorAll(…"
click at [160, 166] on div "homepage-copilot-animation.js" at bounding box center [131, 166] width 131 height 11
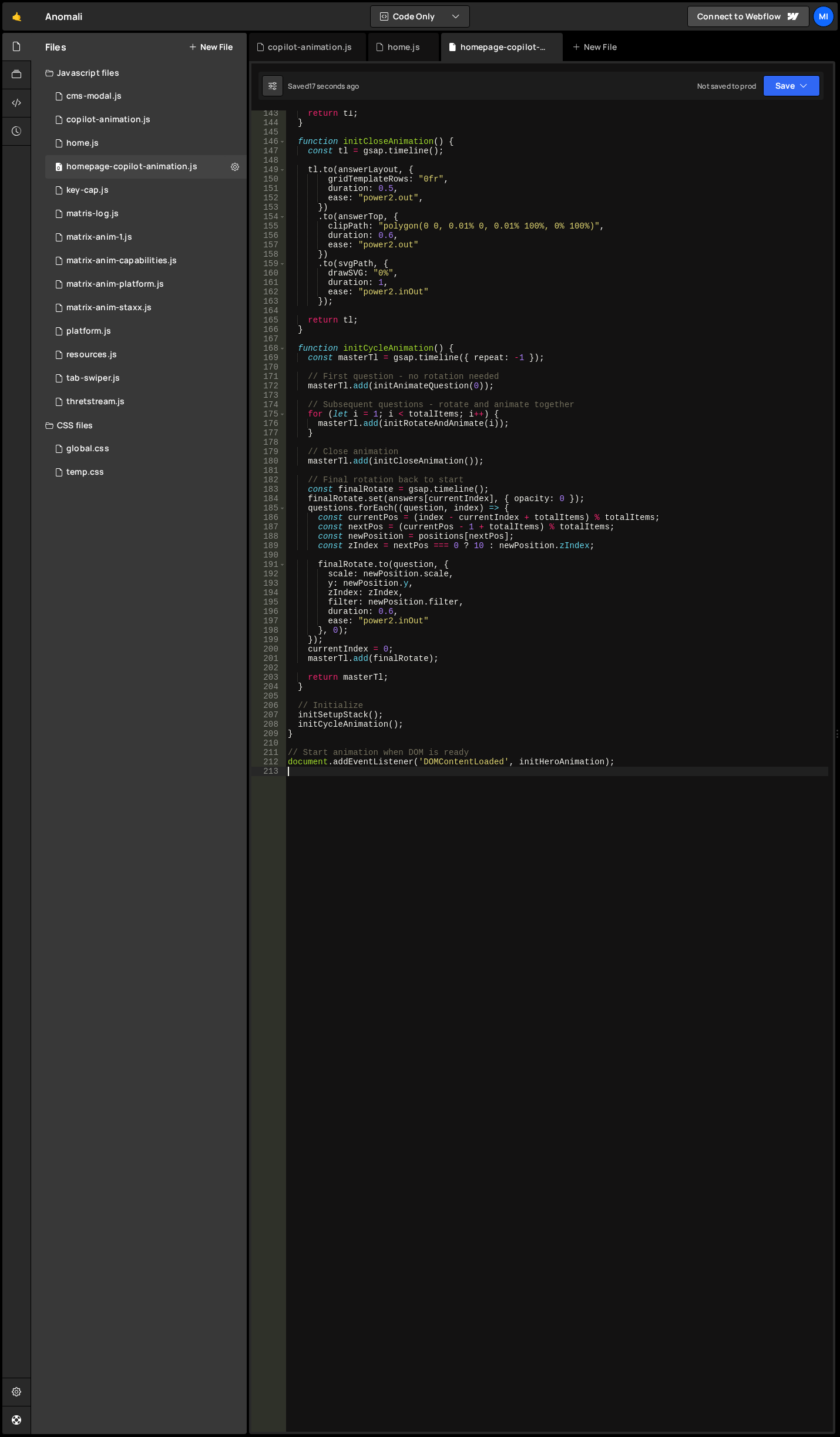
click at [685, 844] on div "return tl ; } function initCloseAnimation ( ) { const tl = gsap . timeline ( ) …" at bounding box center [557, 779] width 543 height 1340
paste textarea "initMultiplePillAnimation();"
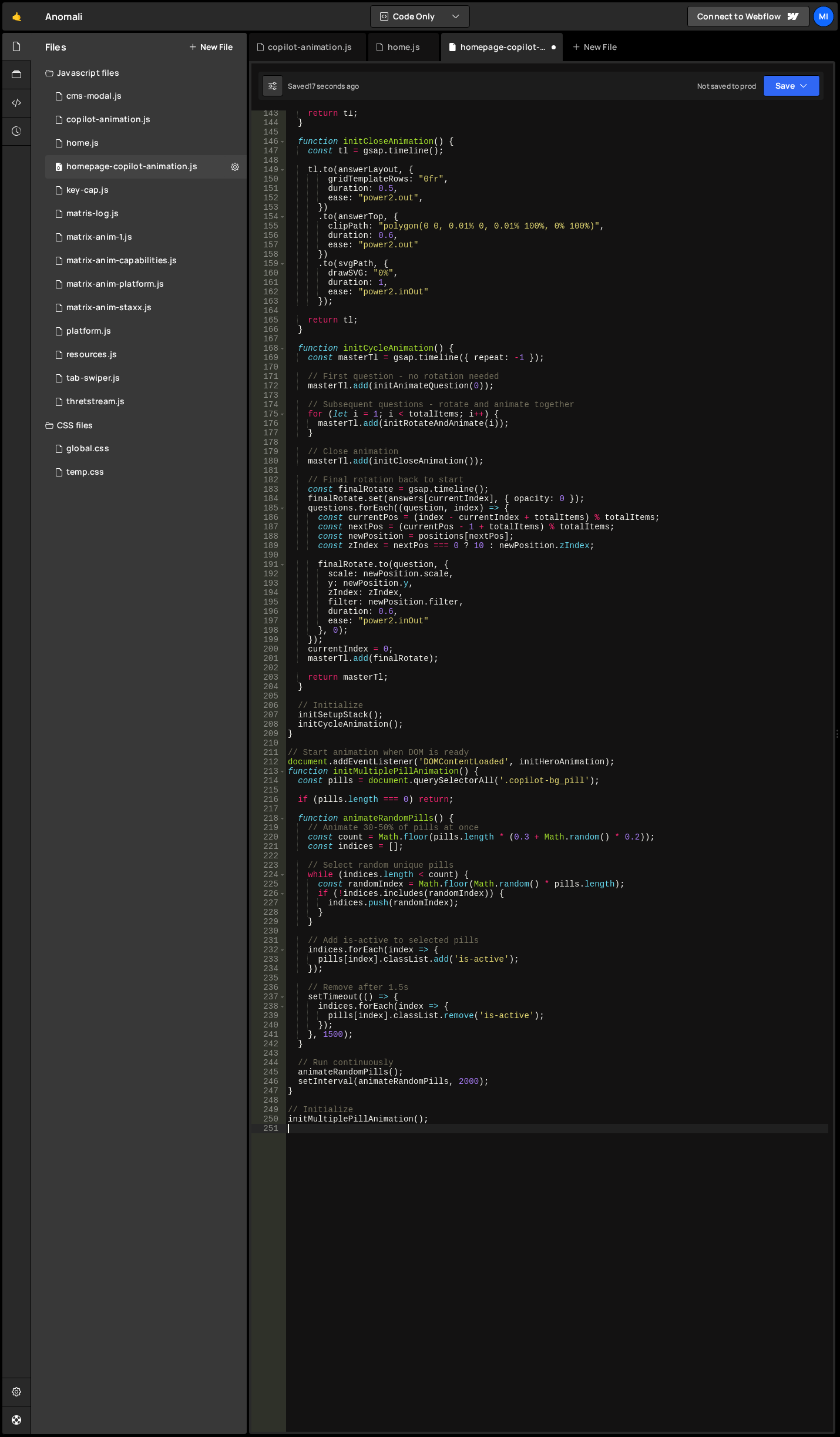
type textarea "initMultiplePillAnimation();"
